Goal: Use online tool/utility: Use online tool/utility

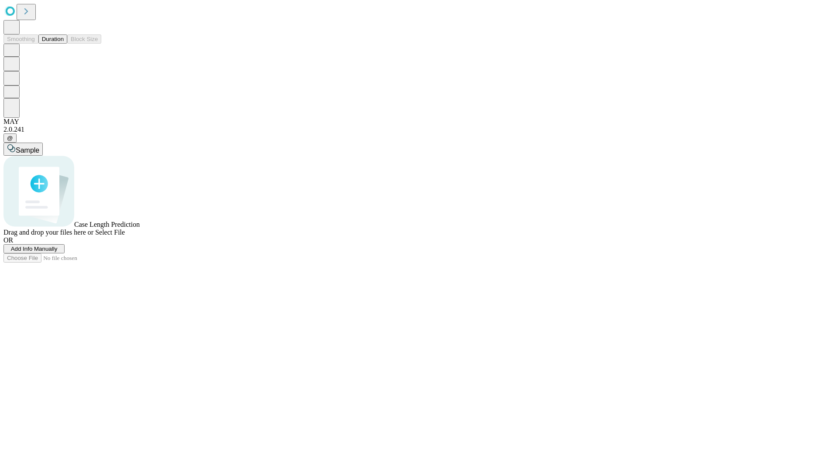
click at [58, 252] on span "Add Info Manually" at bounding box center [34, 249] width 47 height 7
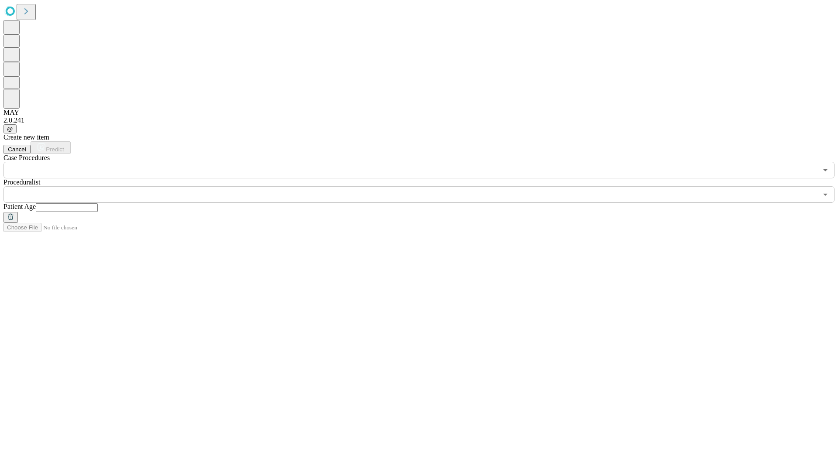
click at [98, 203] on input "text" at bounding box center [67, 207] width 62 height 9
type input "**"
click at [425, 186] on input "text" at bounding box center [410, 194] width 814 height 17
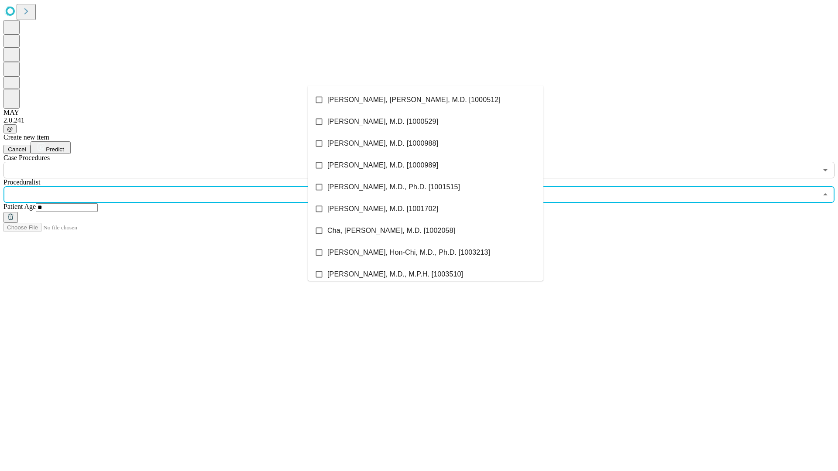
click at [426, 100] on li "[PERSON_NAME], [PERSON_NAME], M.D. [1000512]" at bounding box center [426, 100] width 236 height 22
click at [183, 162] on input "text" at bounding box center [410, 170] width 814 height 17
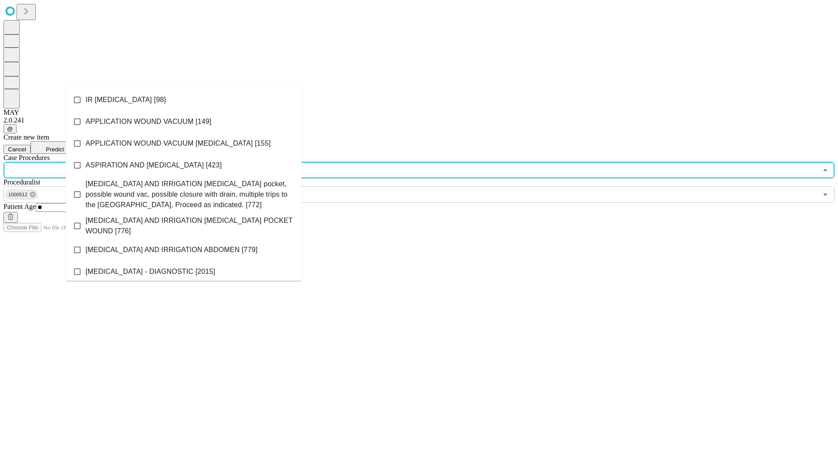
click at [184, 100] on li "IR [MEDICAL_DATA] [98]" at bounding box center [184, 100] width 236 height 22
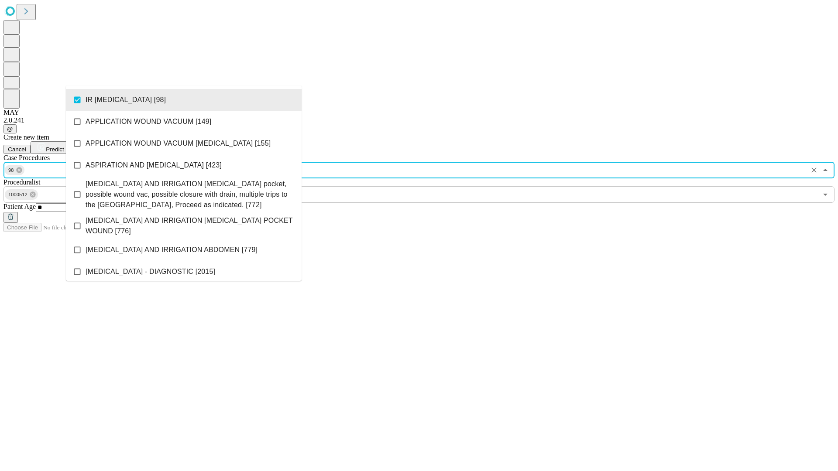
click at [64, 146] on span "Predict" at bounding box center [55, 149] width 18 height 7
